Goal: Task Accomplishment & Management: Use online tool/utility

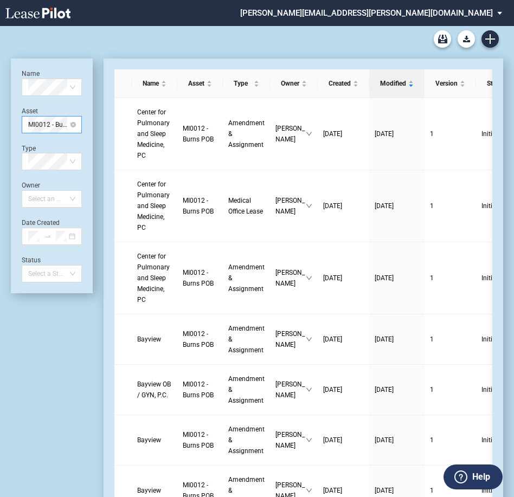
click at [36, 118] on span "MI0012 - Burns POB" at bounding box center [51, 125] width 47 height 16
click at [47, 146] on div "MS1059 - Jackson MOB 1" at bounding box center [51, 146] width 43 height 11
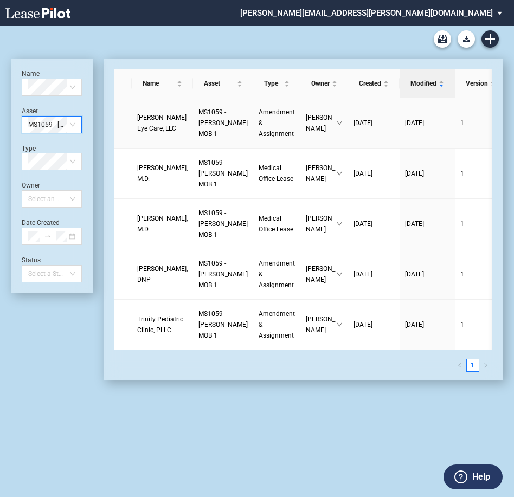
click at [212, 125] on link "MS1059 - Jackson MOB 1" at bounding box center [223, 123] width 49 height 33
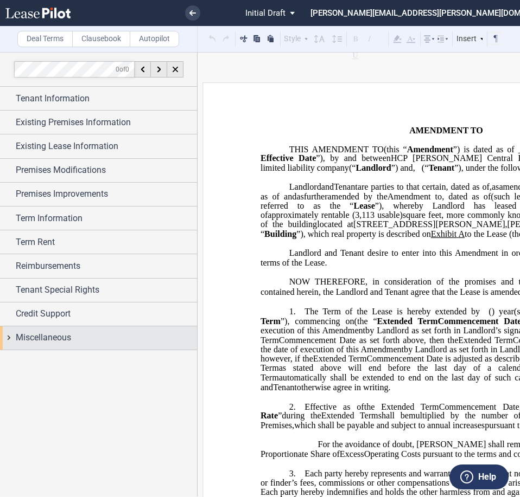
click at [53, 344] on span "Miscellaneous" at bounding box center [43, 337] width 55 height 13
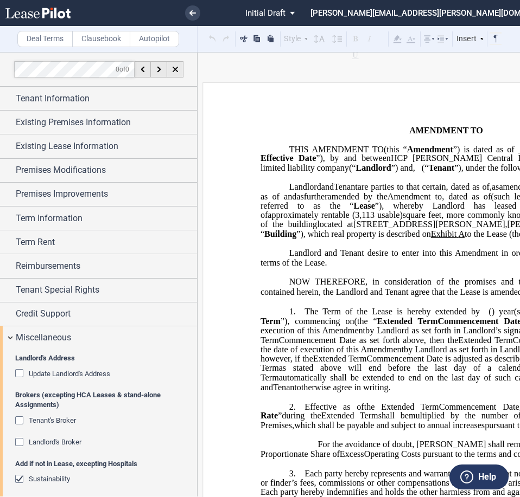
click at [32, 444] on span "Landlord's Broker" at bounding box center [55, 442] width 53 height 8
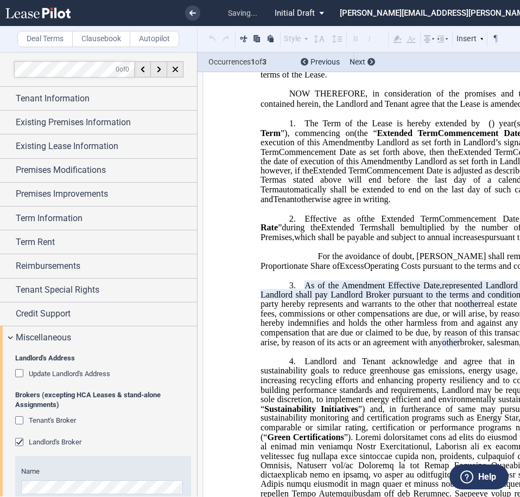
scroll to position [275, 0]
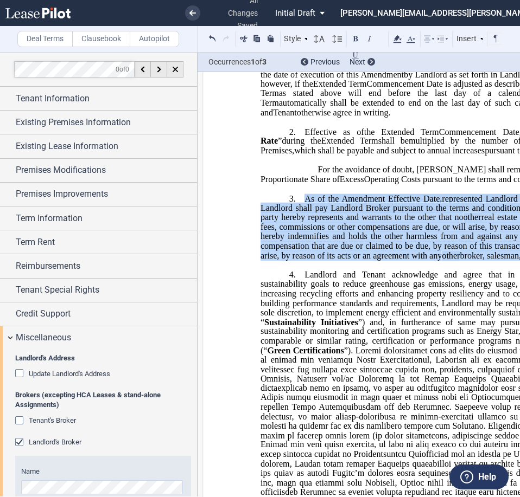
drag, startPoint x: 302, startPoint y: 236, endPoint x: 336, endPoint y: 303, distance: 75.2
click at [336, 260] on p "3. As of the ﻿ ﻿ First Amendment Effective Date, ﻿ ﻿ represented Landlord (the …" at bounding box center [445, 227] width 371 height 67
